Goal: Find contact information: Find contact information

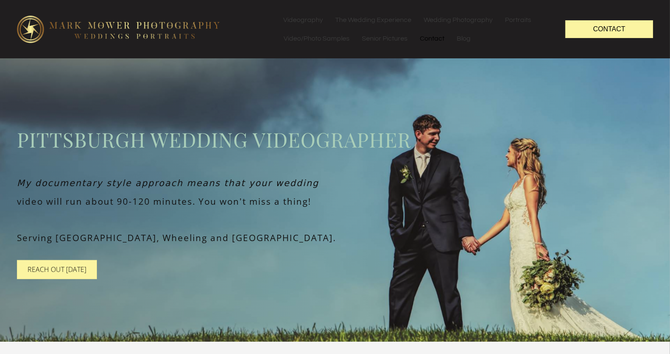
click at [427, 39] on link "Contact" at bounding box center [432, 38] width 36 height 19
click at [434, 38] on link "Contact" at bounding box center [432, 38] width 36 height 19
